Goal: Task Accomplishment & Management: Manage account settings

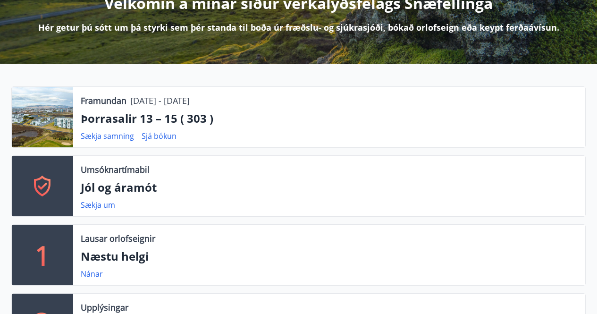
scroll to position [142, 0]
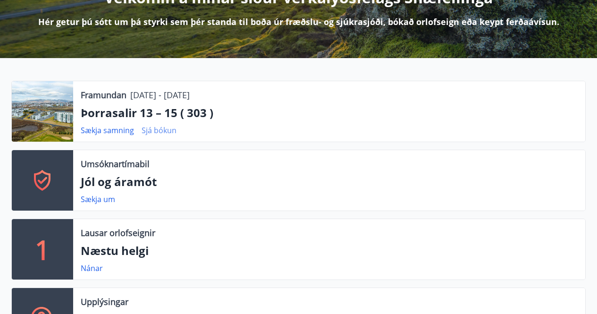
click at [162, 127] on link "Sjá bókun" at bounding box center [159, 130] width 35 height 10
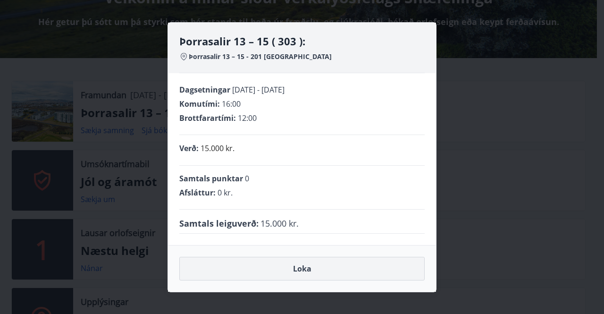
click at [301, 266] on button "Loka" at bounding box center [301, 269] width 245 height 24
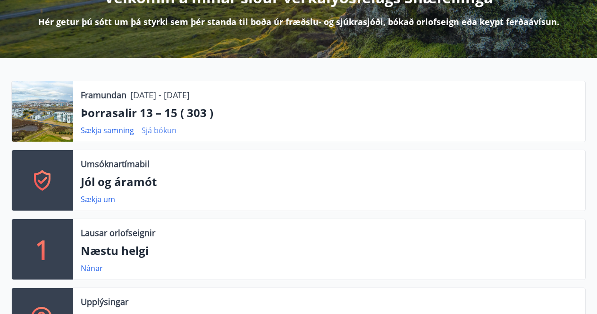
click at [160, 130] on link "Sjá bókun" at bounding box center [159, 130] width 35 height 10
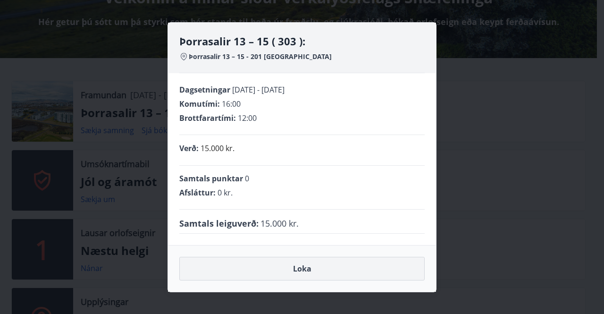
click at [302, 266] on button "Loka" at bounding box center [301, 269] width 245 height 24
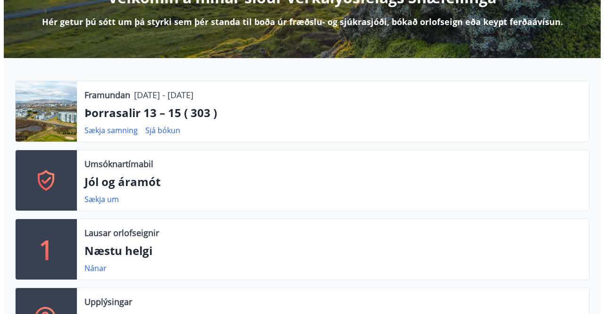
scroll to position [0, 0]
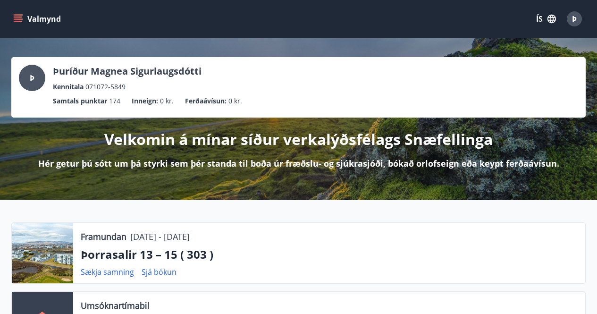
click at [572, 21] on span "Þ" at bounding box center [574, 19] width 5 height 10
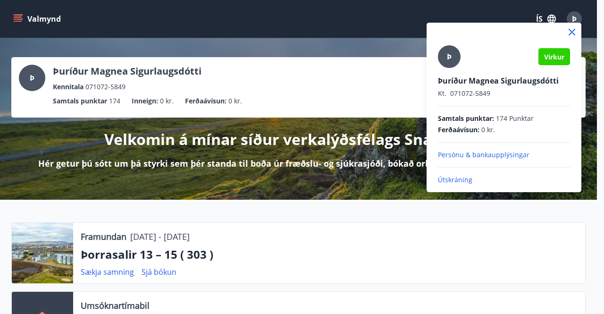
click at [459, 182] on p "Útskráning" at bounding box center [504, 179] width 132 height 9
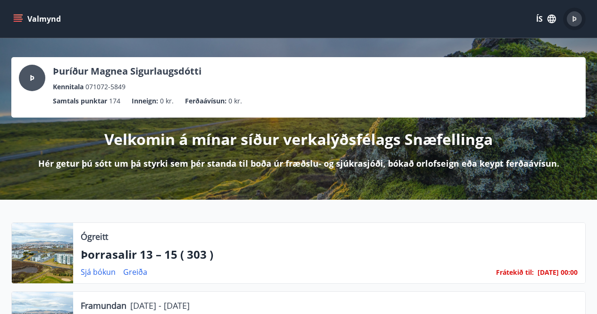
click at [573, 21] on span "Þ" at bounding box center [574, 19] width 5 height 10
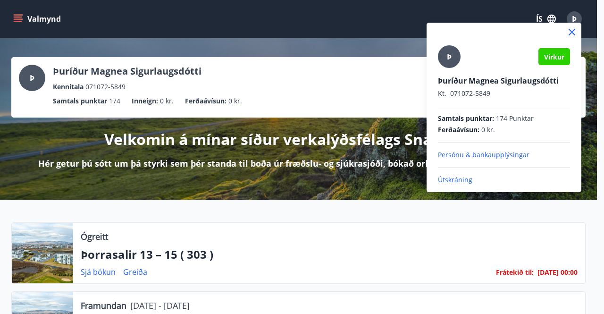
click at [452, 177] on p "Útskráning" at bounding box center [504, 179] width 132 height 9
